Goal: Transaction & Acquisition: Purchase product/service

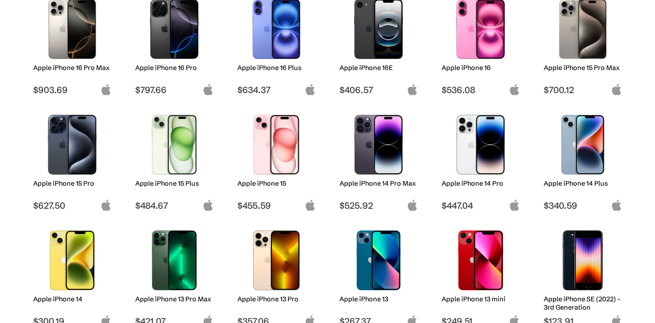
scroll to position [162, 0]
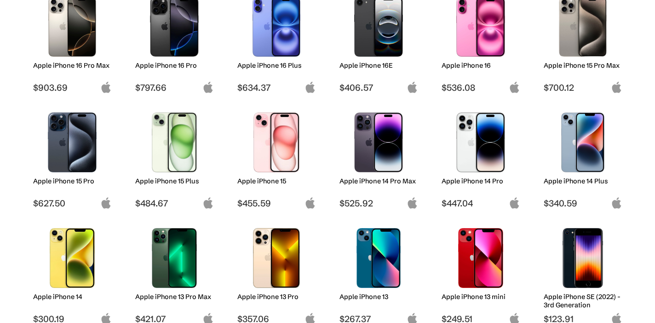
click at [268, 291] on div at bounding box center [276, 257] width 65 height 69
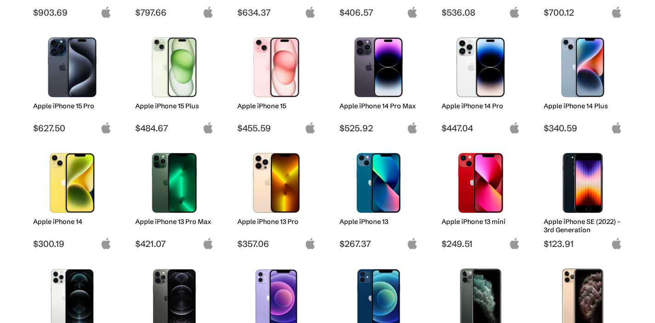
scroll to position [252, 0]
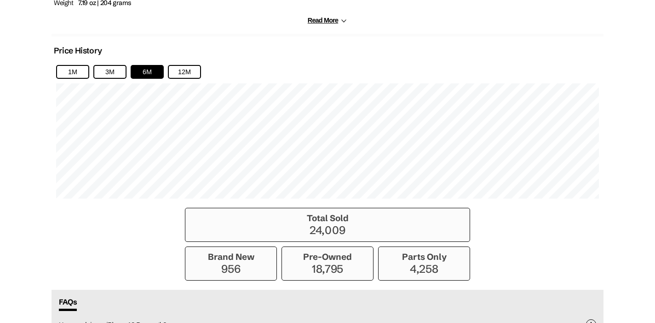
scroll to position [610, 0]
click at [187, 78] on button "12M" at bounding box center [184, 71] width 33 height 14
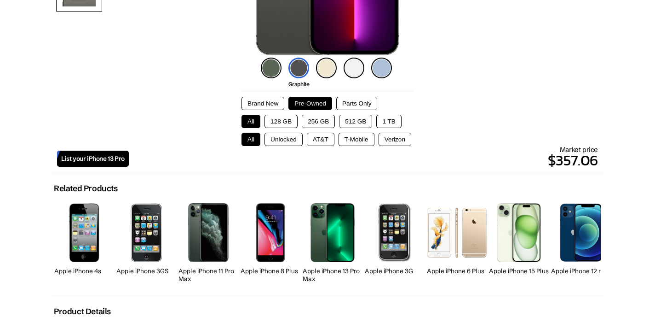
scroll to position [227, 0]
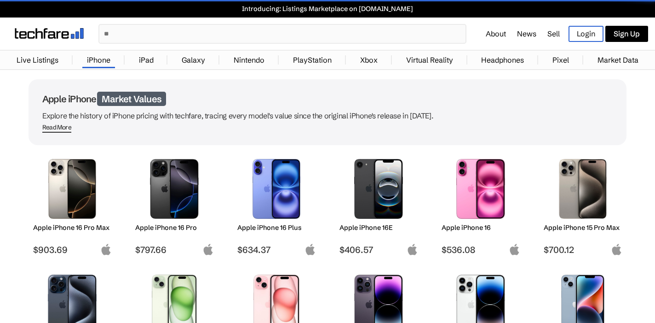
scroll to position [255, 0]
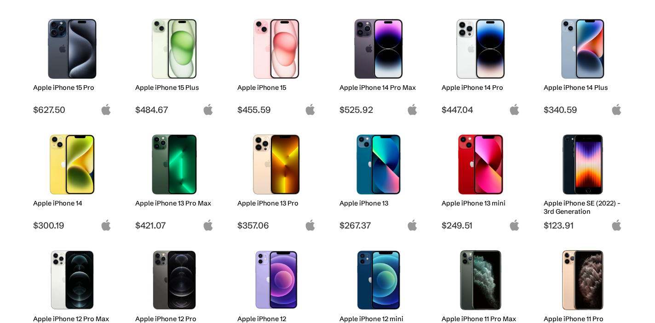
click at [61, 49] on img at bounding box center [72, 49] width 65 height 60
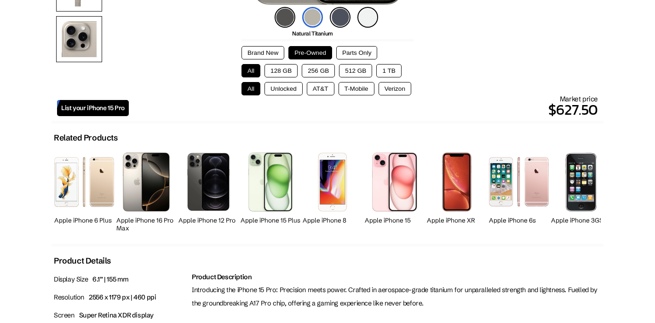
scroll to position [291, 0]
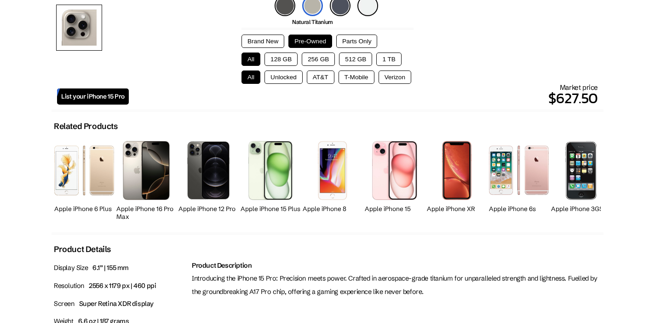
click at [251, 42] on button "Brand New" at bounding box center [263, 41] width 43 height 13
click at [276, 82] on button "Unlocked" at bounding box center [284, 76] width 38 height 13
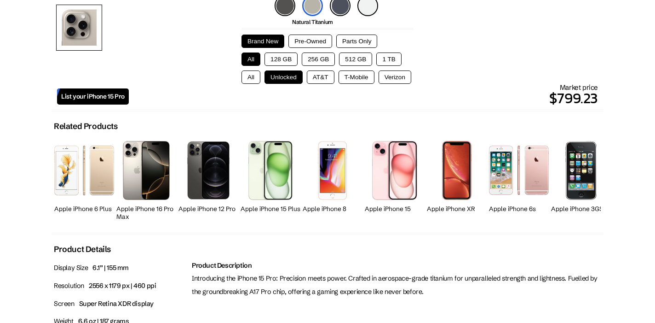
click at [322, 61] on button "256 GB" at bounding box center [318, 58] width 33 height 13
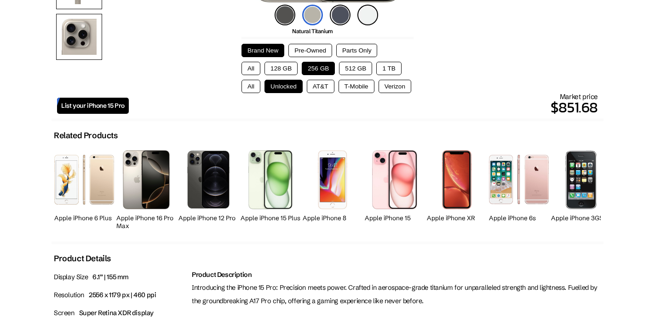
click at [321, 47] on button "Pre-Owned" at bounding box center [310, 50] width 44 height 13
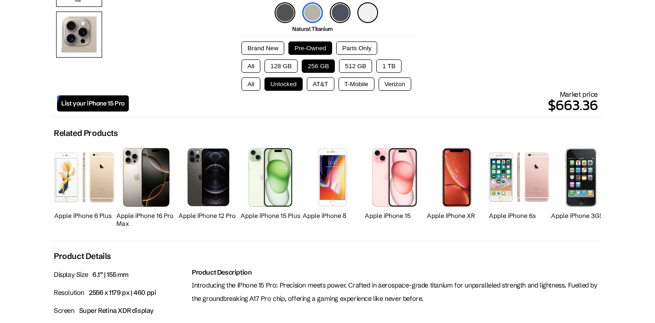
scroll to position [285, 0]
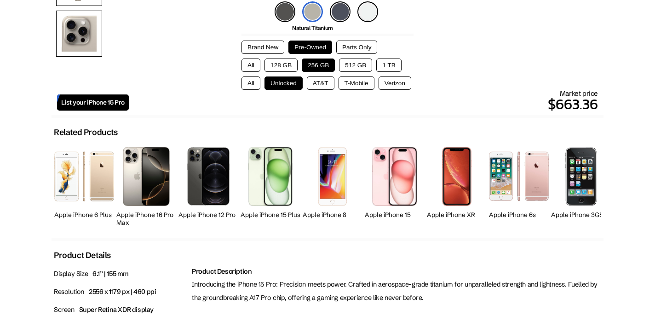
click at [253, 48] on button "Brand New" at bounding box center [263, 46] width 43 height 13
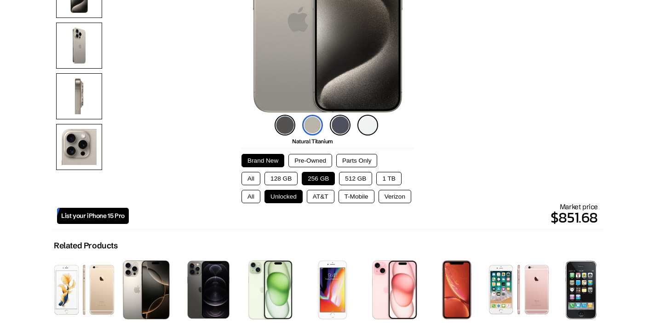
scroll to position [189, 0]
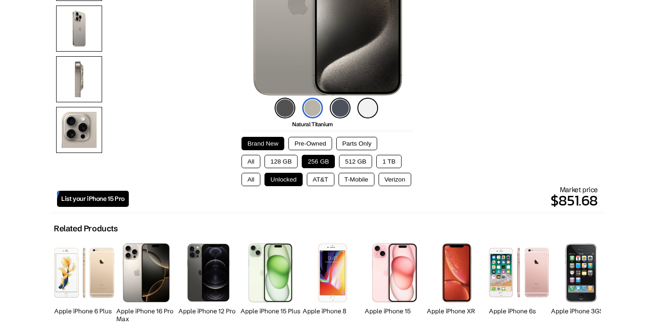
click at [369, 106] on img at bounding box center [368, 108] width 21 height 21
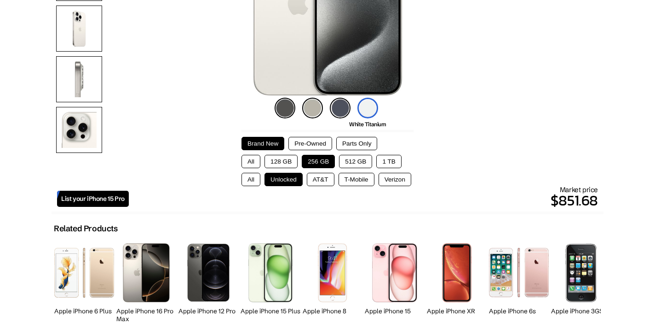
click at [339, 110] on img at bounding box center [340, 108] width 21 height 21
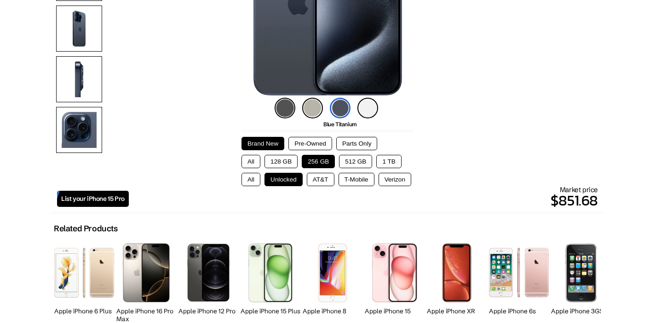
click at [311, 112] on img at bounding box center [312, 108] width 21 height 21
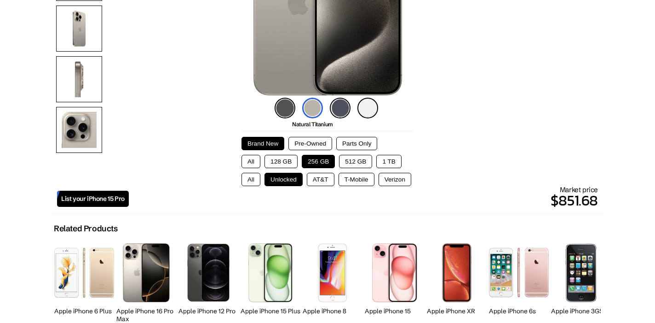
click at [279, 110] on img at bounding box center [285, 108] width 21 height 21
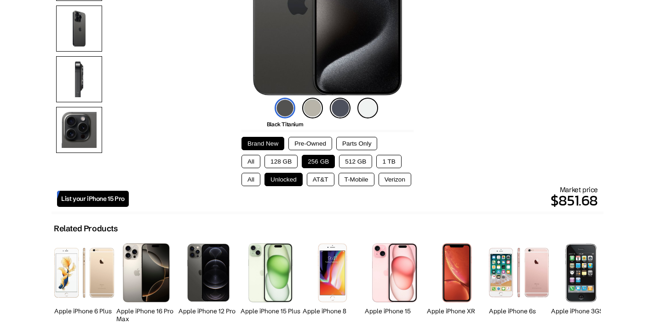
click at [344, 109] on img at bounding box center [340, 108] width 21 height 21
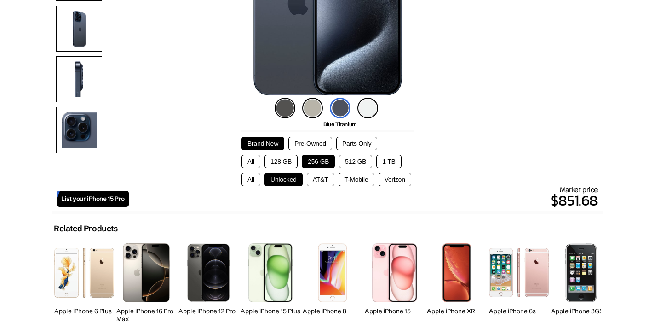
click at [365, 107] on img at bounding box center [368, 108] width 21 height 21
